Goal: Task Accomplishment & Management: Complete application form

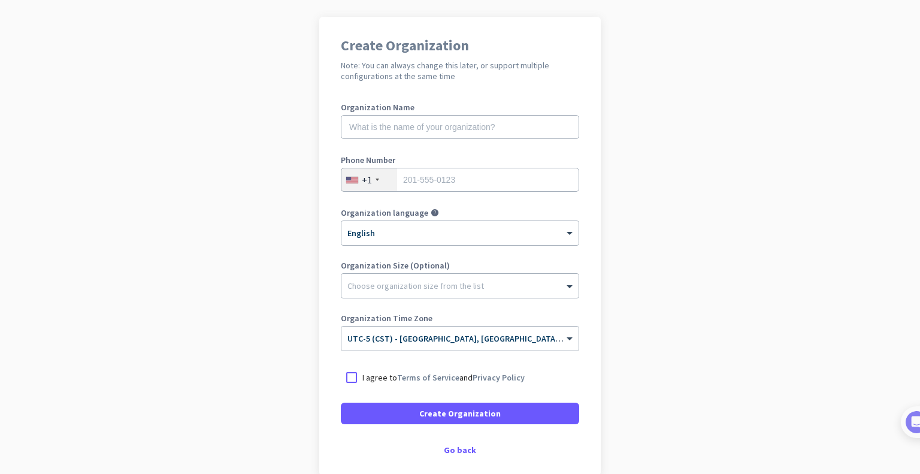
scroll to position [60, 0]
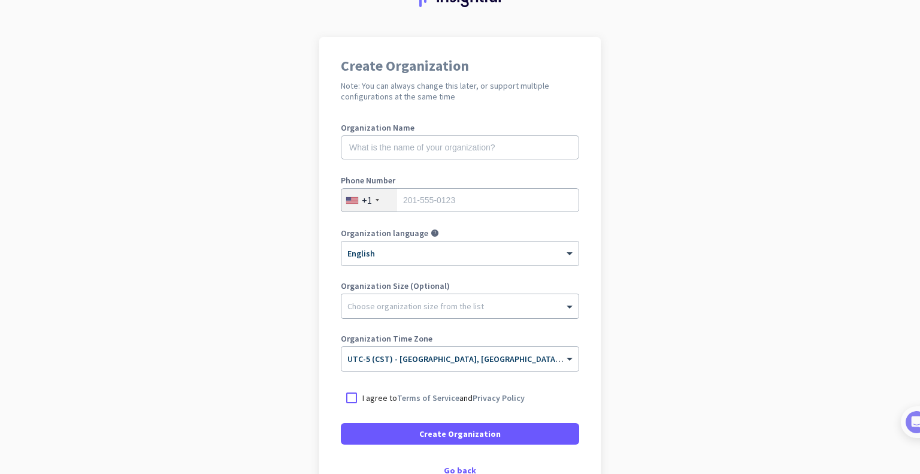
click at [408, 130] on label "Organization Name" at bounding box center [460, 127] width 238 height 8
click at [410, 138] on input "text" at bounding box center [460, 147] width 238 height 24
type input "Mercor"
type input "8327679826"
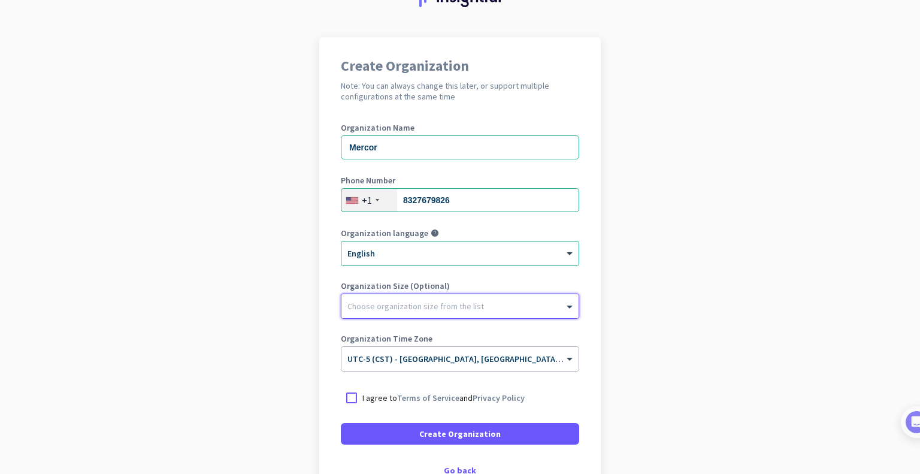
click at [463, 396] on p "I agree to Terms of Service and Privacy Policy" at bounding box center [443, 398] width 162 height 12
click at [0, 0] on input "I agree to Terms of Service and Privacy Policy" at bounding box center [0, 0] width 0 height 0
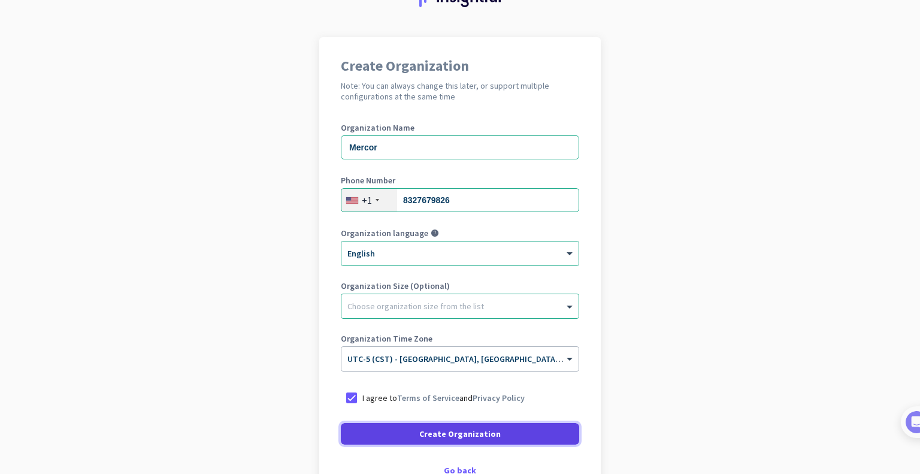
click at [456, 444] on span at bounding box center [460, 433] width 238 height 29
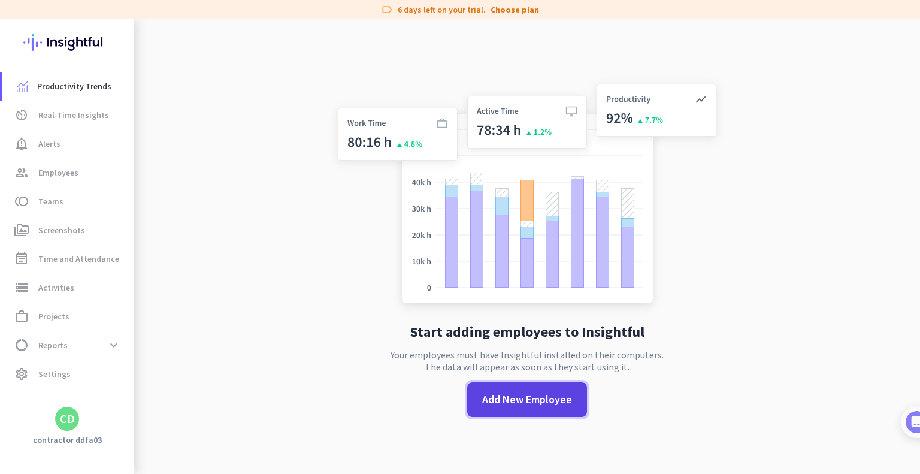
click at [534, 385] on span at bounding box center [527, 399] width 120 height 29
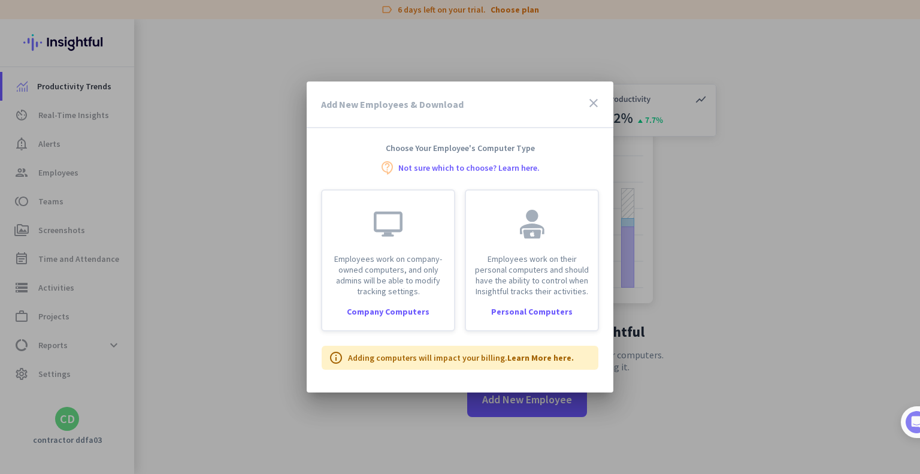
click at [599, 103] on icon "close" at bounding box center [593, 103] width 14 height 14
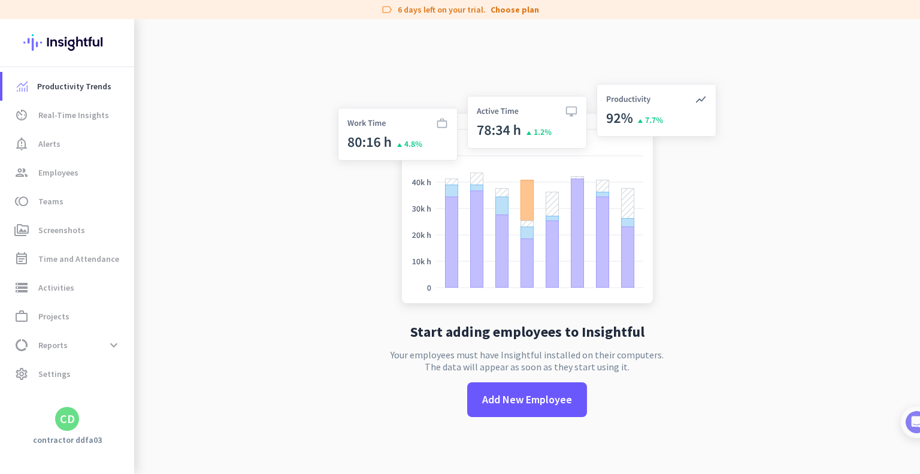
click at [53, 422] on div "CD" at bounding box center [67, 419] width 134 height 24
click at [73, 373] on span "settings Settings" at bounding box center [68, 373] width 113 height 14
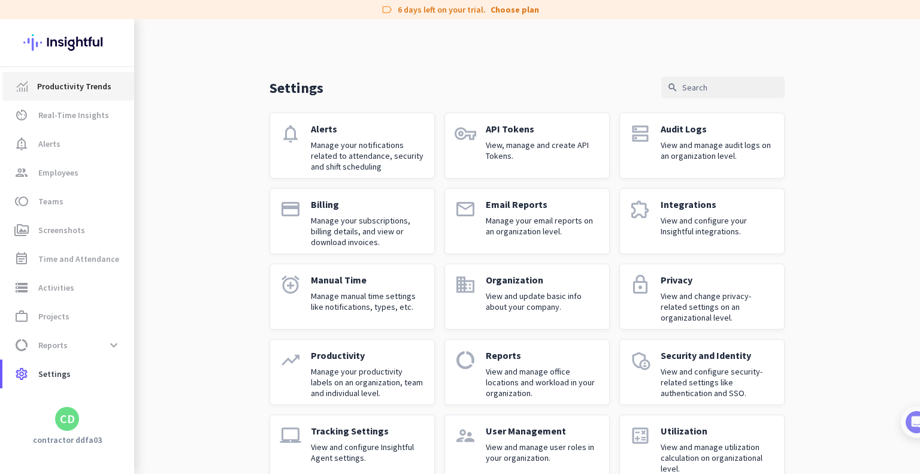
click at [74, 85] on span "Productivity Trends" at bounding box center [74, 86] width 74 height 14
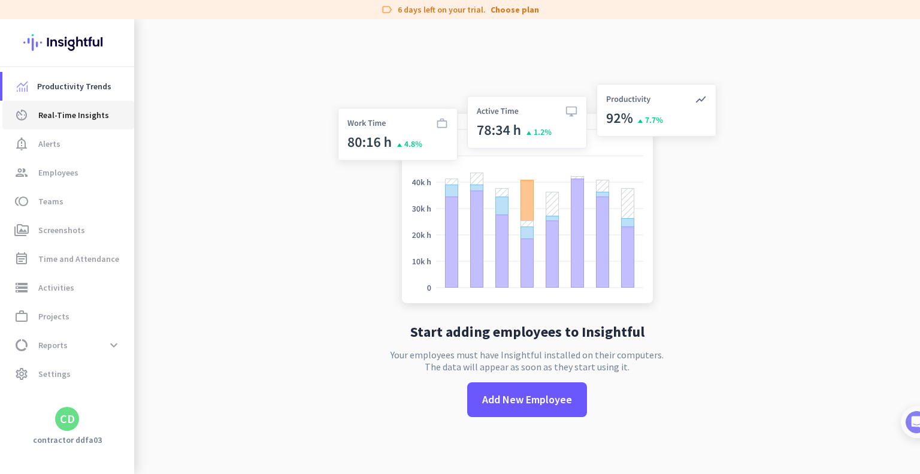
click at [87, 116] on span "Real-Time Insights" at bounding box center [73, 115] width 71 height 14
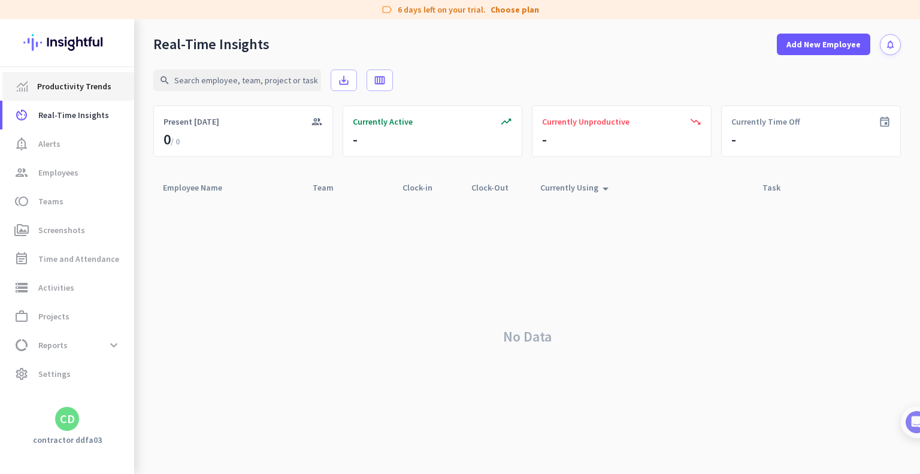
click at [99, 80] on span "Productivity Trends" at bounding box center [74, 86] width 74 height 14
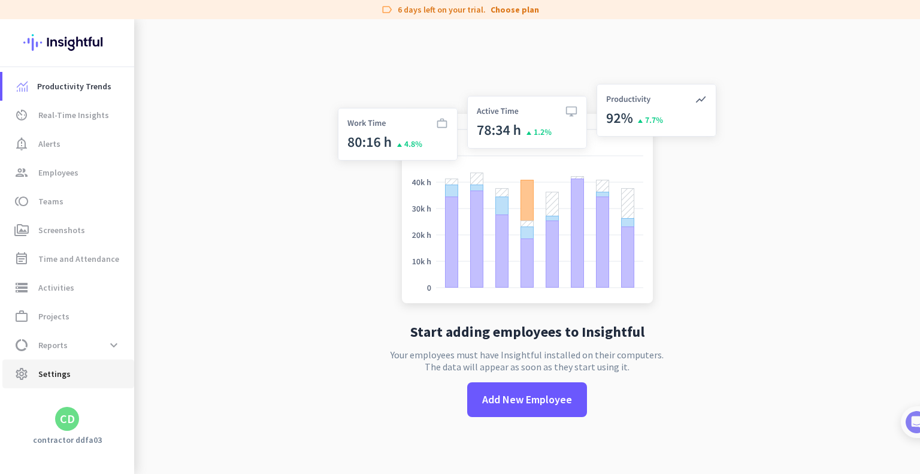
click at [68, 376] on span "settings Settings" at bounding box center [68, 373] width 113 height 14
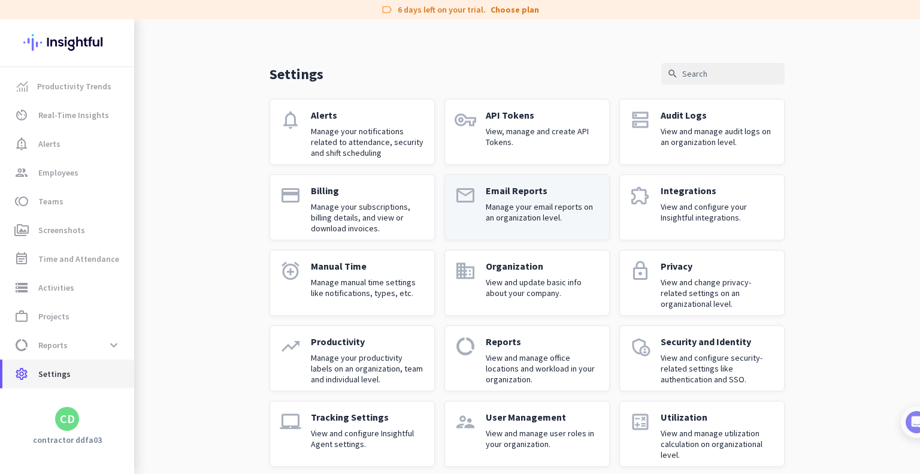
scroll to position [26, 0]
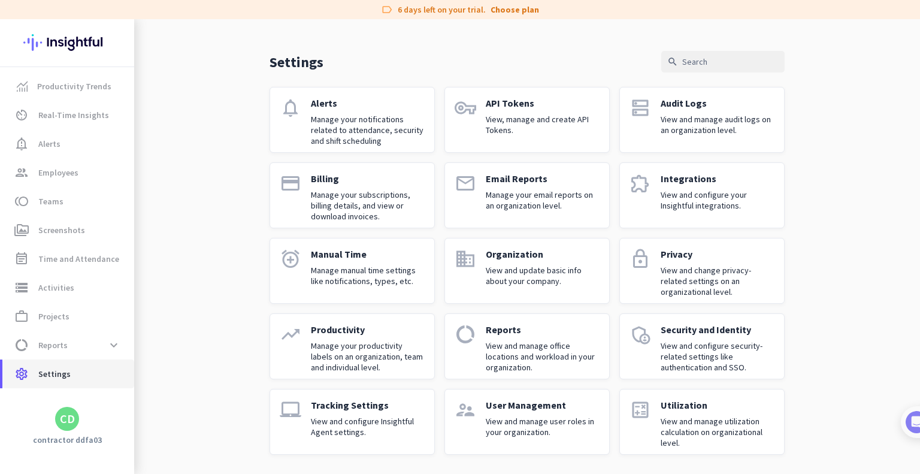
click at [59, 373] on span "Settings" at bounding box center [54, 373] width 32 height 14
click at [89, 371] on span "settings Settings" at bounding box center [68, 373] width 113 height 14
click at [76, 423] on div "CD" at bounding box center [67, 419] width 24 height 24
click at [151, 331] on span "Personal Settings" at bounding box center [131, 331] width 72 height 11
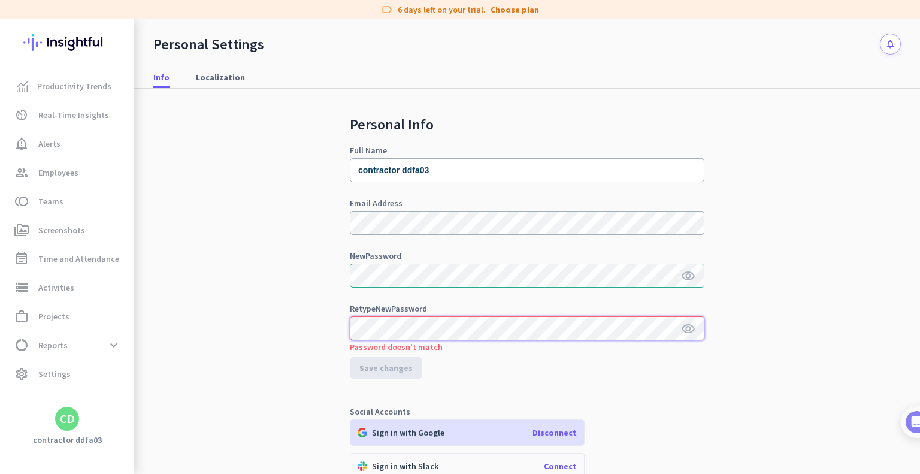
click at [350, 357] on button "Save changes" at bounding box center [386, 368] width 72 height 22
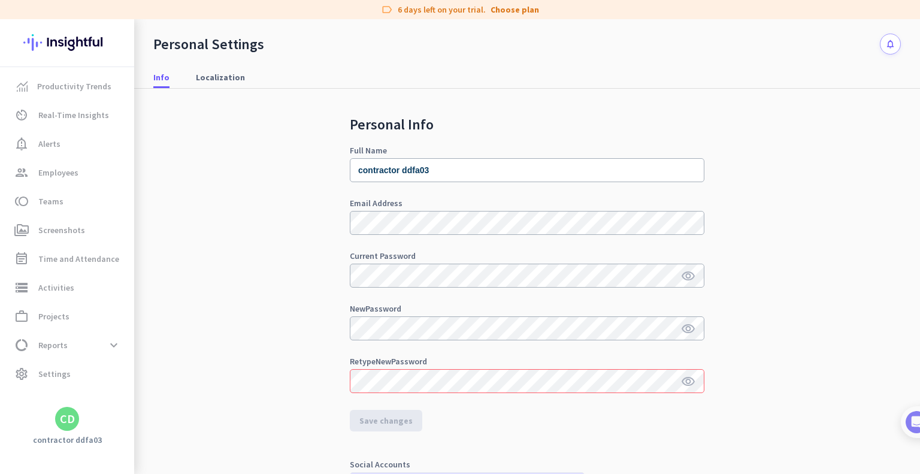
click at [630, 82] on div "Info Localization" at bounding box center [527, 77] width 786 height 22
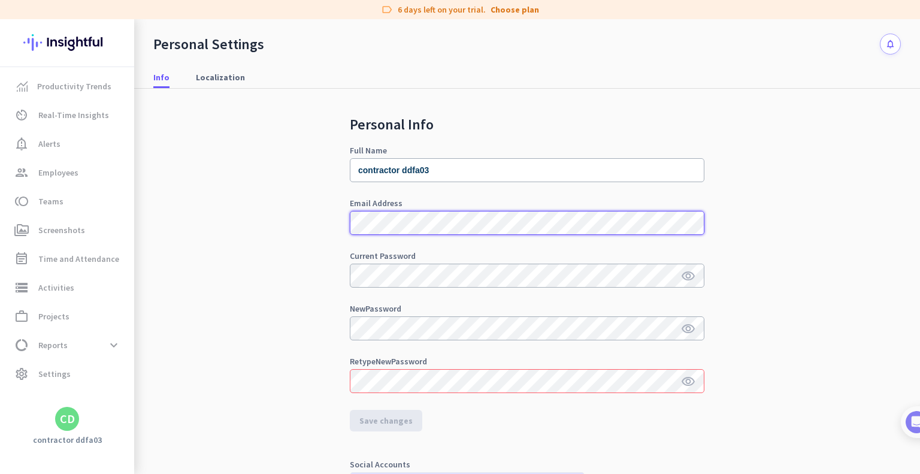
click at [237, 189] on div "Personal Info Full Name contractor ddfa03 Email Address Current Password visibi…" at bounding box center [526, 316] width 747 height 454
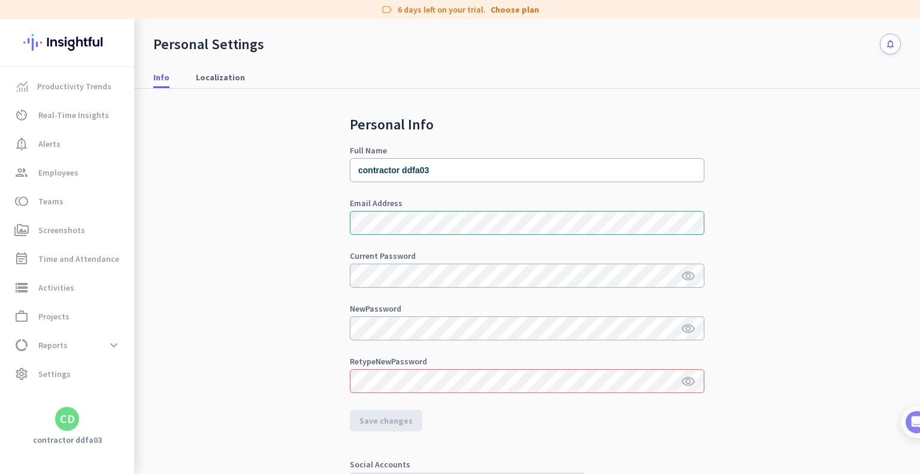
click at [642, 57] on nav "Info Localization" at bounding box center [527, 71] width 786 height 34
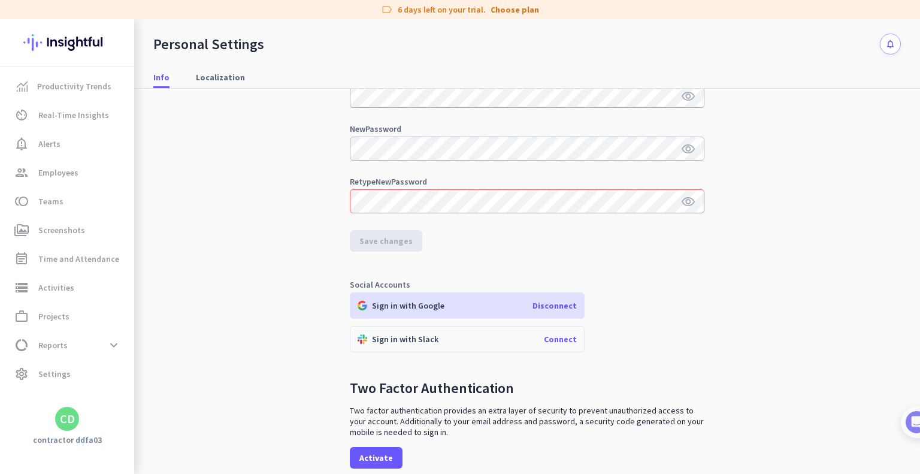
scroll to position [230, 0]
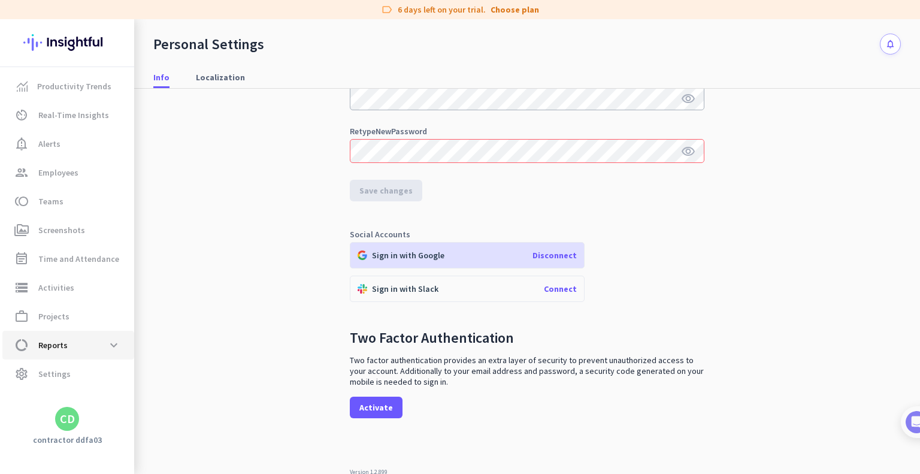
click at [91, 331] on link "data_usage Reports expand_more" at bounding box center [68, 345] width 132 height 29
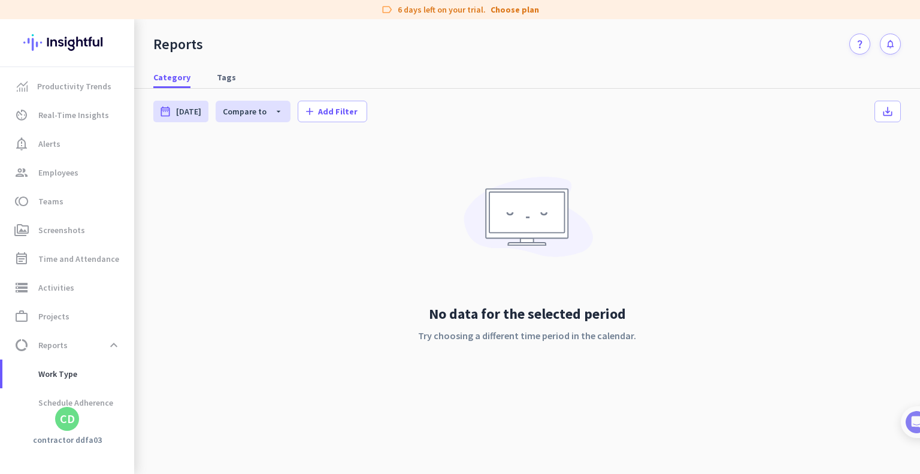
click at [608, 248] on div "No data for the selected period Try choosing a different time period in the cal…" at bounding box center [526, 270] width 747 height 265
click at [89, 316] on span "work_outline Projects" at bounding box center [68, 316] width 113 height 14
